Goal: Task Accomplishment & Management: Use online tool/utility

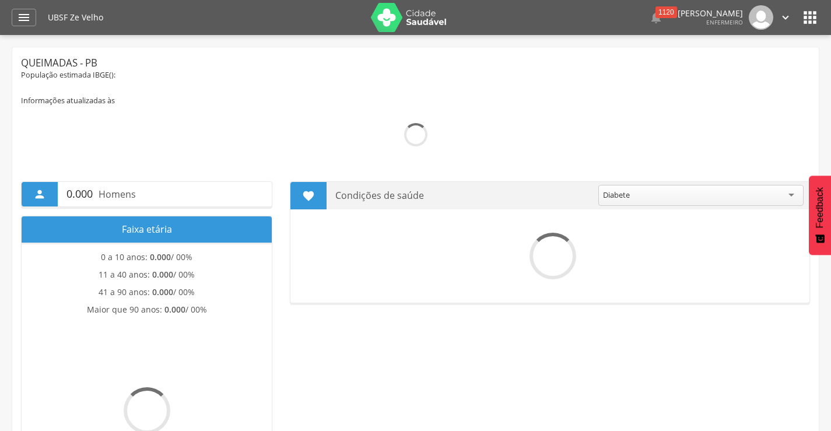
click at [23, 21] on icon "" at bounding box center [24, 17] width 14 height 14
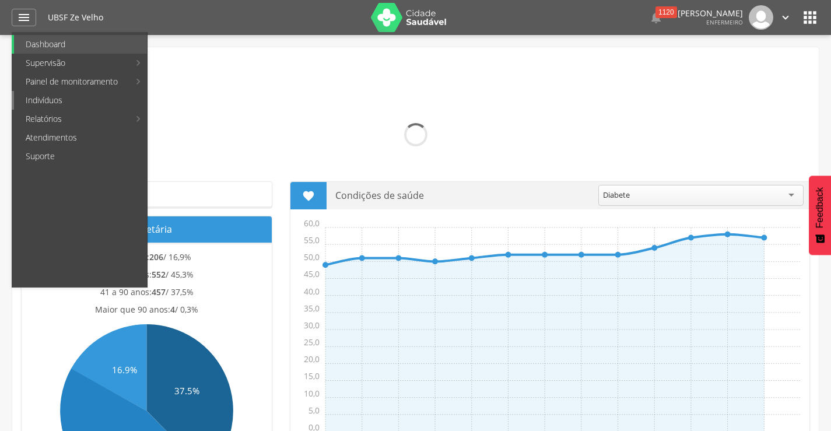
click at [43, 104] on link "Indivíduos" at bounding box center [80, 100] width 133 height 19
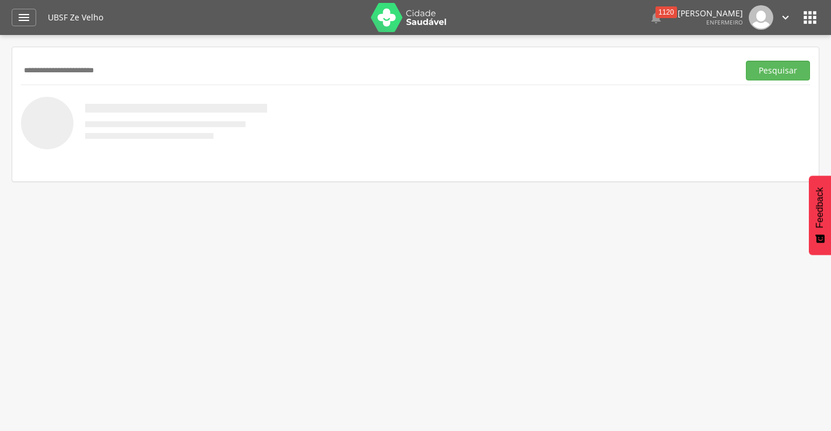
click at [746, 61] on button "Pesquisar" at bounding box center [778, 71] width 64 height 20
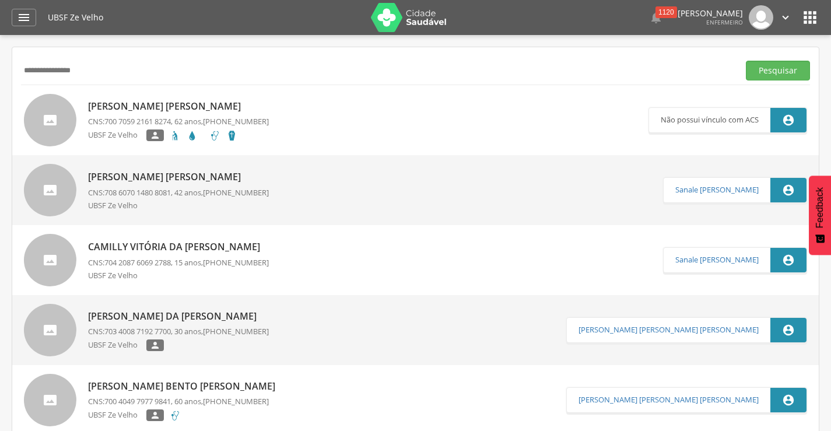
click at [746, 61] on button "Pesquisar" at bounding box center [778, 71] width 64 height 20
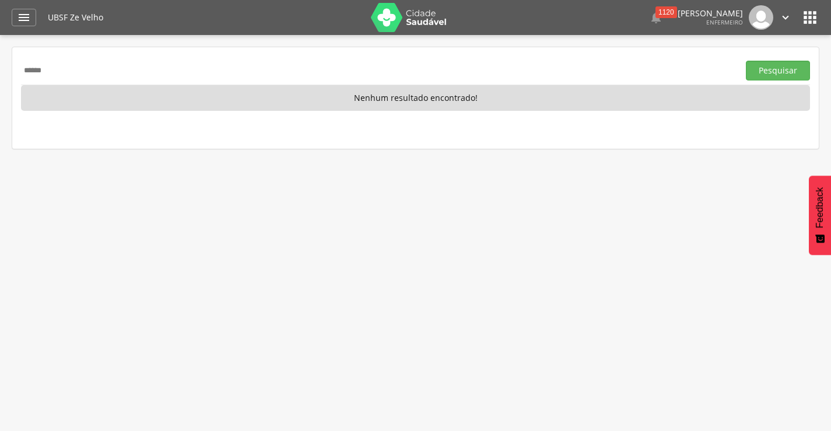
click at [132, 73] on input "******" at bounding box center [377, 71] width 713 height 20
type input "**********"
click at [746, 61] on button "Pesquisar" at bounding box center [778, 71] width 64 height 20
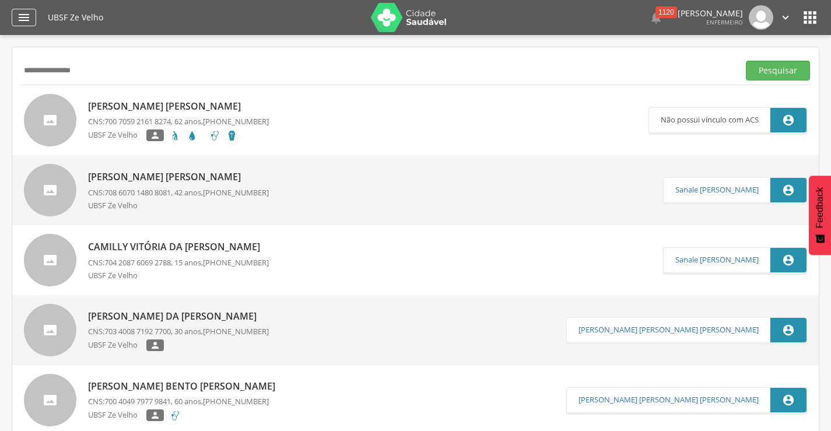
click at [27, 20] on icon "" at bounding box center [24, 17] width 14 height 14
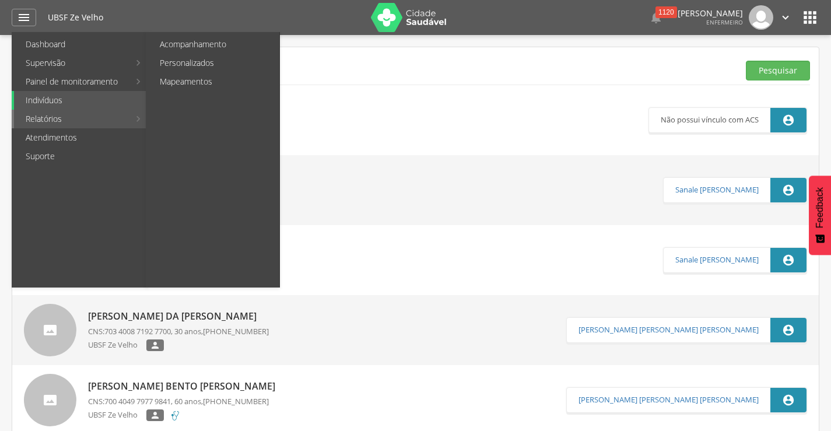
click at [73, 117] on link "Relatórios" at bounding box center [71, 119] width 115 height 19
click at [185, 65] on link "Personalizados" at bounding box center [213, 63] width 131 height 19
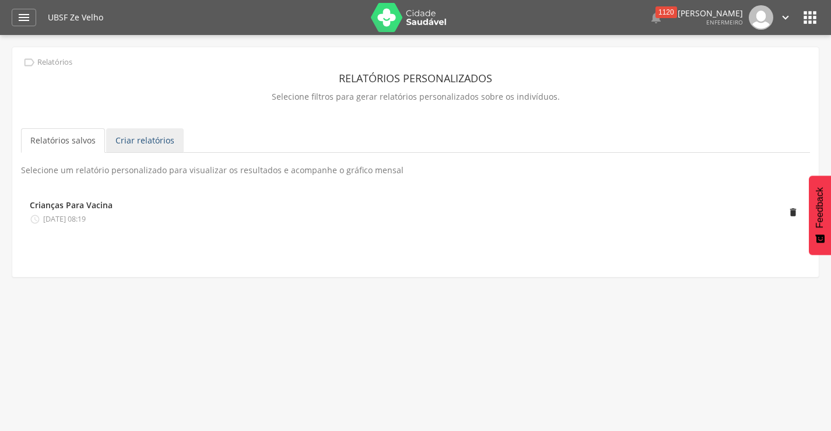
click at [148, 144] on link "Criar relatórios" at bounding box center [145, 140] width 78 height 24
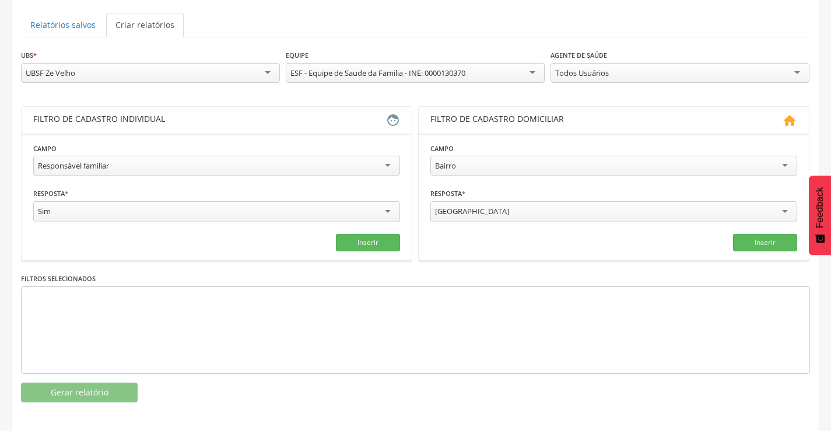
scroll to position [117, 0]
click at [391, 165] on div "Responsável familiar" at bounding box center [216, 165] width 367 height 20
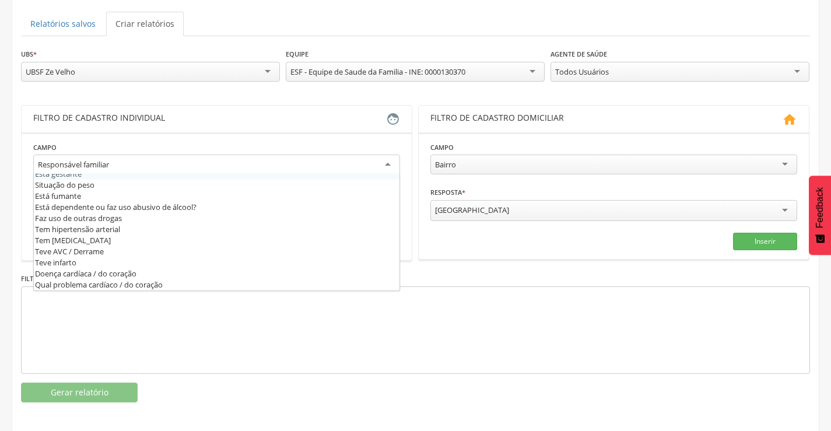
scroll to position [0, 0]
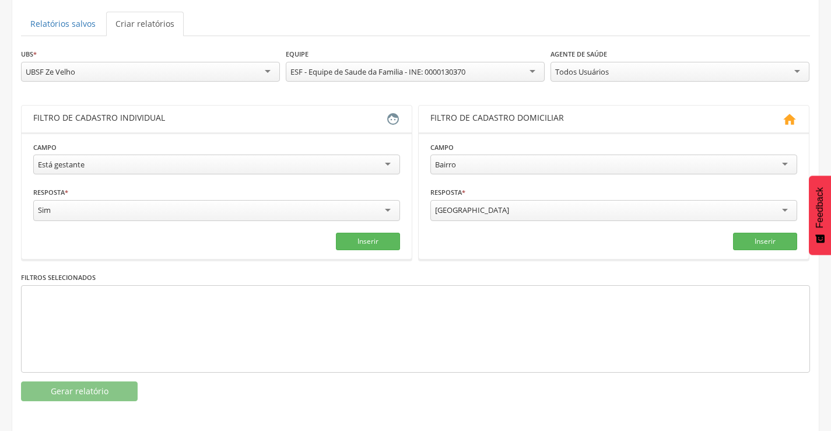
click at [649, 208] on div "[GEOGRAPHIC_DATA]" at bounding box center [613, 210] width 367 height 21
click at [788, 212] on div "[GEOGRAPHIC_DATA]" at bounding box center [613, 210] width 367 height 20
drag, startPoint x: 476, startPoint y: 200, endPoint x: 480, endPoint y: 217, distance: 17.4
click at [476, 211] on div "[GEOGRAPHIC_DATA]" at bounding box center [613, 210] width 367 height 20
drag, startPoint x: 480, startPoint y: 212, endPoint x: 417, endPoint y: 212, distance: 63.0
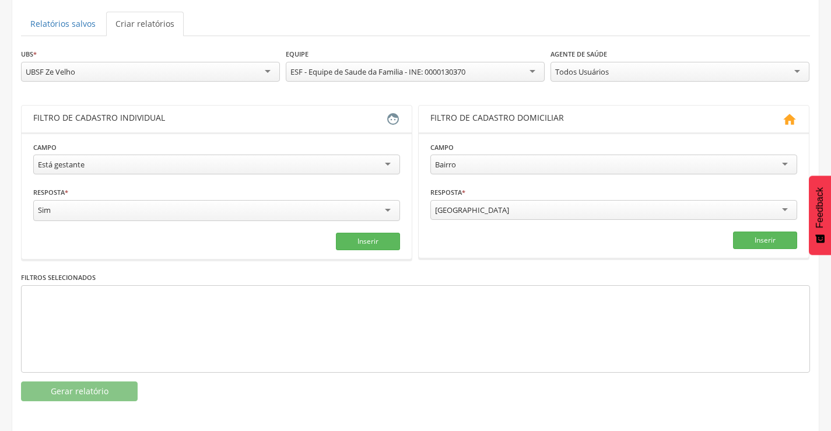
click at [417, 212] on div "**********" at bounding box center [415, 182] width 789 height 155
click at [451, 210] on div "[GEOGRAPHIC_DATA]" at bounding box center [472, 210] width 74 height 10
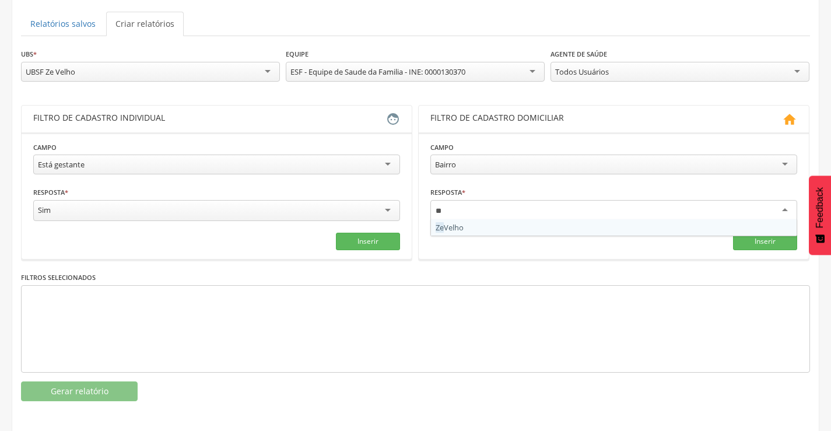
type input "**"
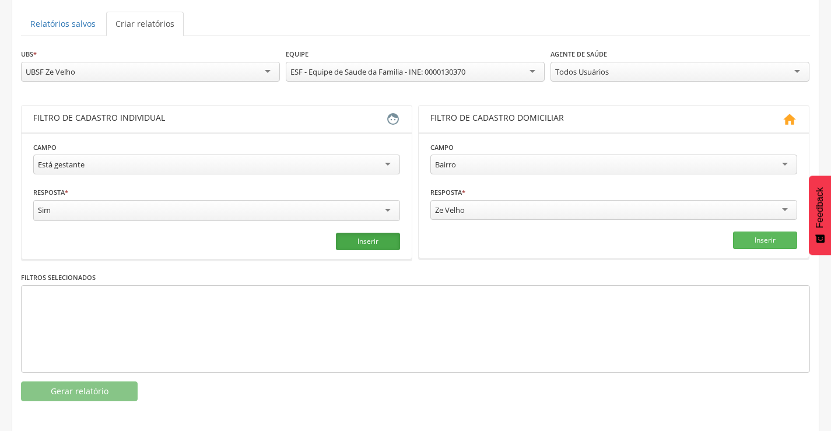
click at [384, 247] on button "Inserir" at bounding box center [368, 241] width 64 height 17
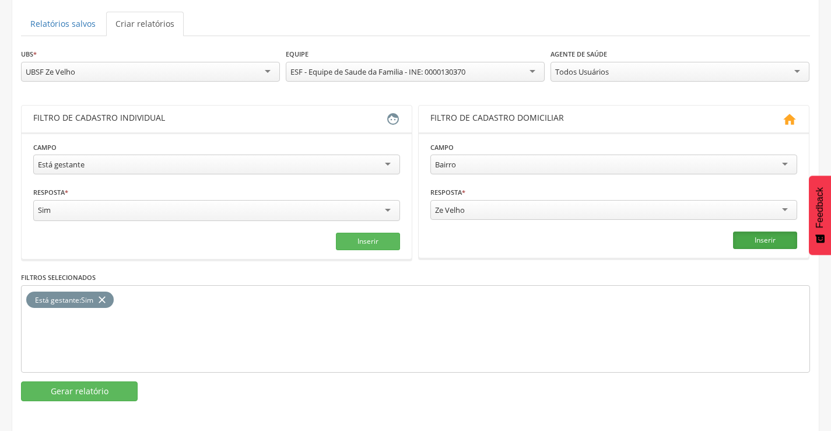
click at [748, 239] on button "Inserir" at bounding box center [765, 240] width 64 height 17
click at [107, 404] on div "**********" at bounding box center [415, 170] width 807 height 479
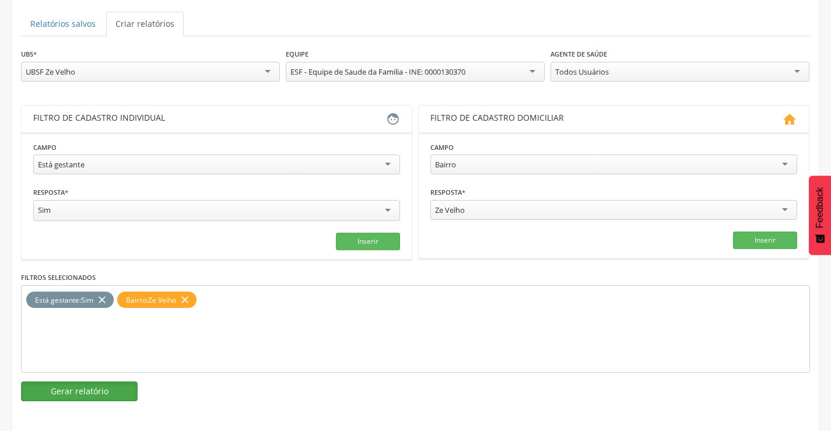
click at [107, 395] on button "Gerar relatório" at bounding box center [79, 391] width 117 height 20
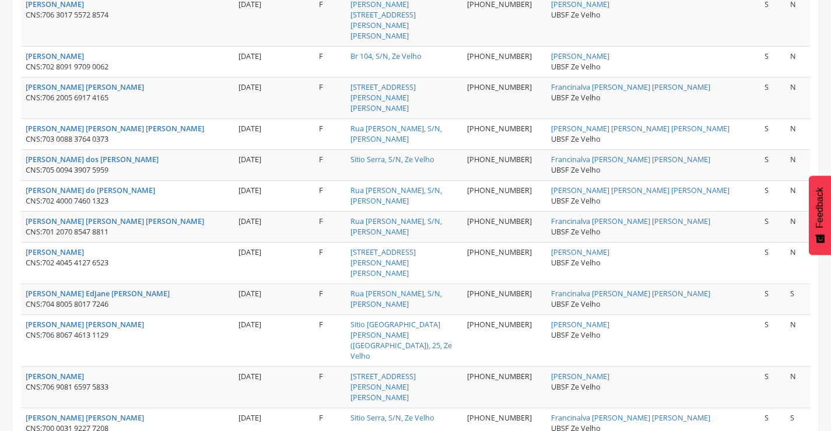
scroll to position [460, 0]
drag, startPoint x: 44, startPoint y: 271, endPoint x: 112, endPoint y: 271, distance: 68.2
click at [108, 330] on span "706 8067 4613 1129" at bounding box center [75, 335] width 66 height 10
